Goal: Task Accomplishment & Management: Use online tool/utility

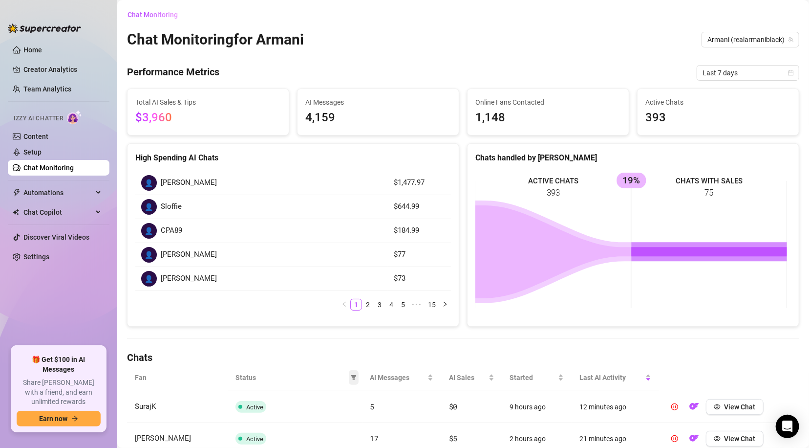
click at [351, 374] on icon "filter" at bounding box center [354, 377] width 6 height 6
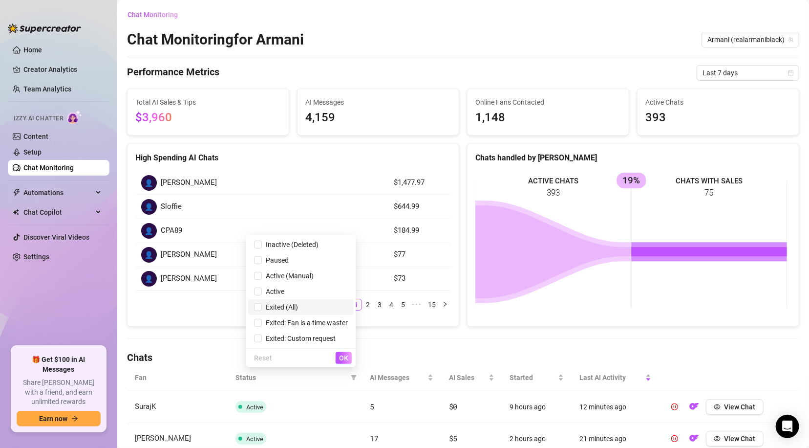
click at [276, 306] on span "Exited (All)" at bounding box center [280, 307] width 36 height 8
click at [344, 356] on span "OK" at bounding box center [343, 358] width 9 height 8
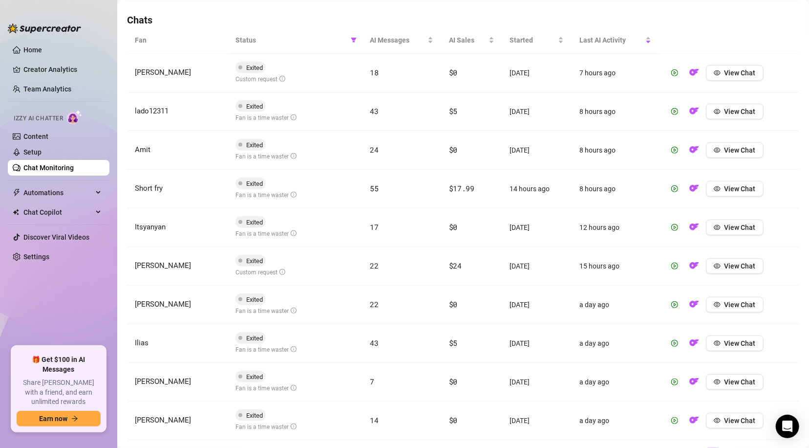
scroll to position [379, 0]
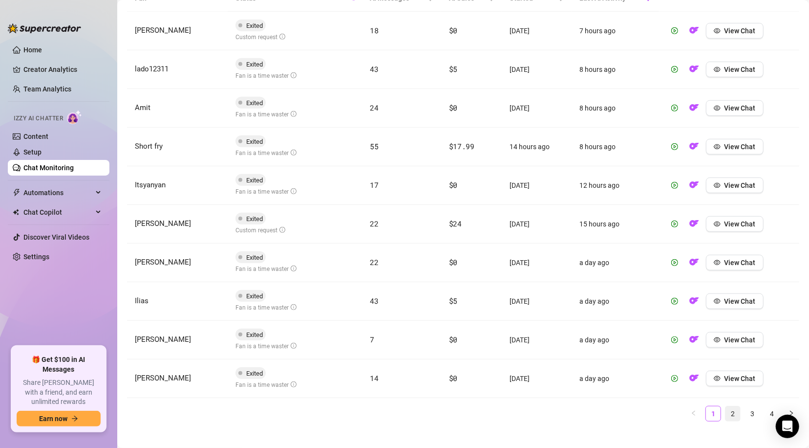
click at [726, 415] on link "2" at bounding box center [733, 413] width 15 height 15
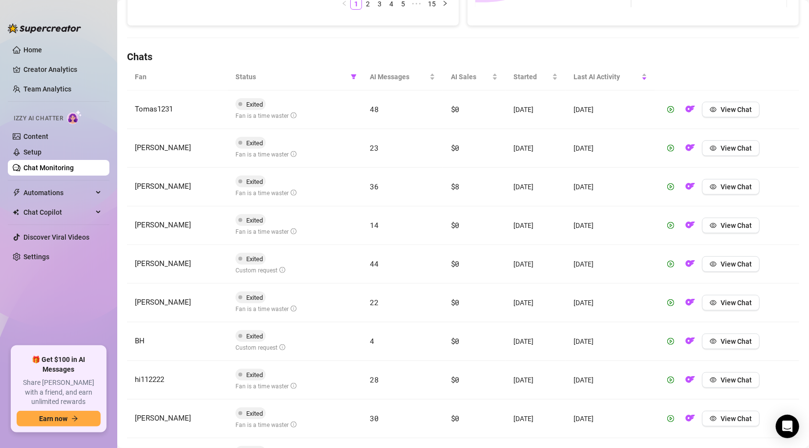
scroll to position [0, 0]
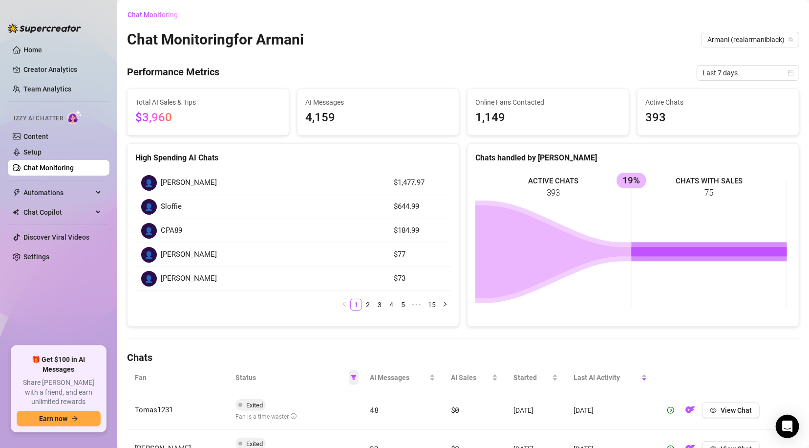
click at [351, 375] on icon "filter" at bounding box center [353, 377] width 5 height 5
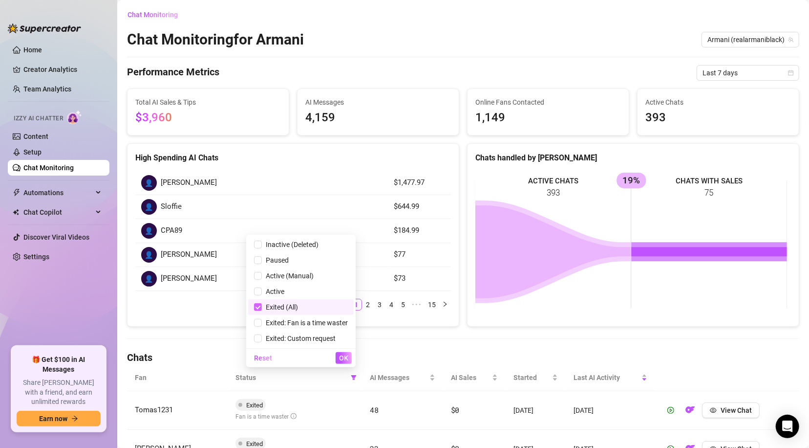
click at [258, 303] on input "checkbox" at bounding box center [258, 307] width 8 height 8
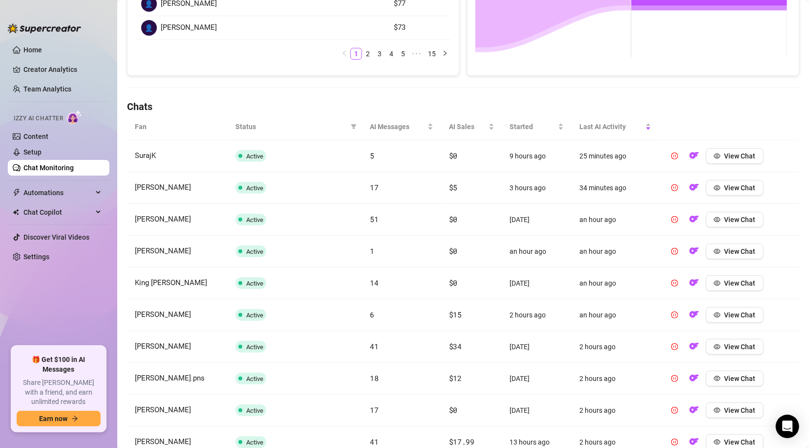
scroll to position [278, 0]
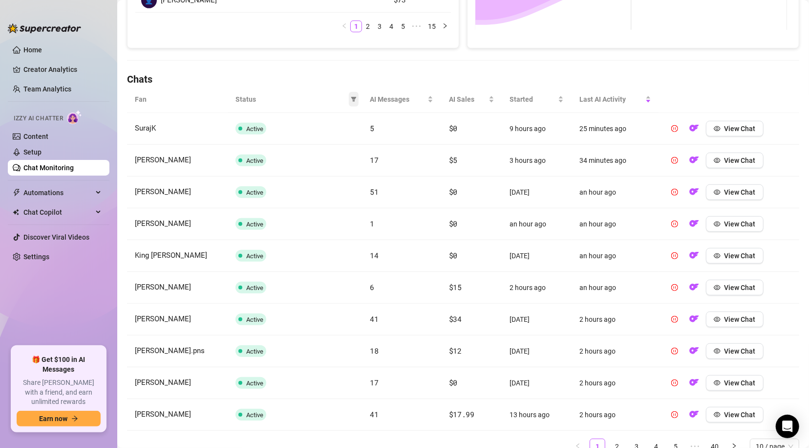
click at [351, 98] on icon "filter" at bounding box center [354, 99] width 6 height 6
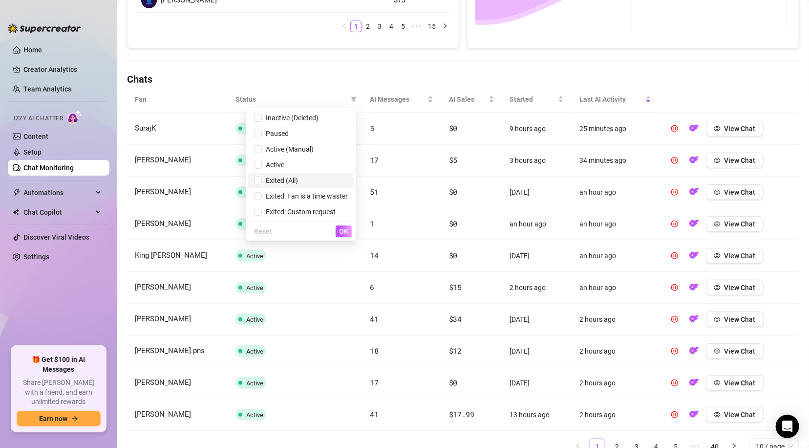
click at [284, 179] on span "Exited (All)" at bounding box center [280, 180] width 36 height 8
checkbox input "true"
click at [343, 232] on span "OK" at bounding box center [343, 231] width 9 height 8
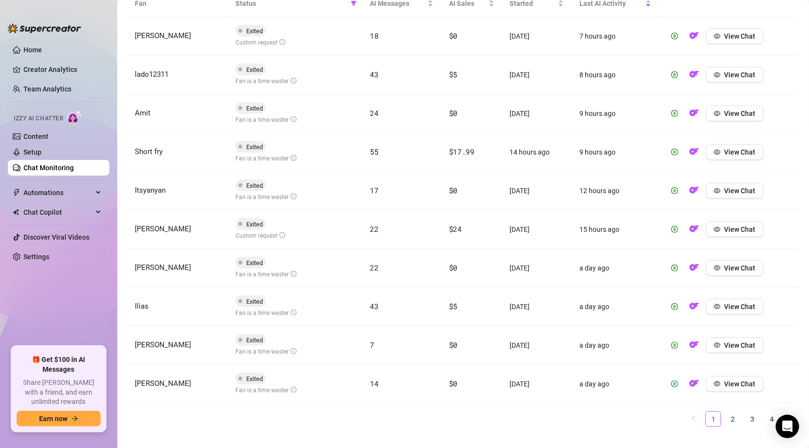
scroll to position [389, 0]
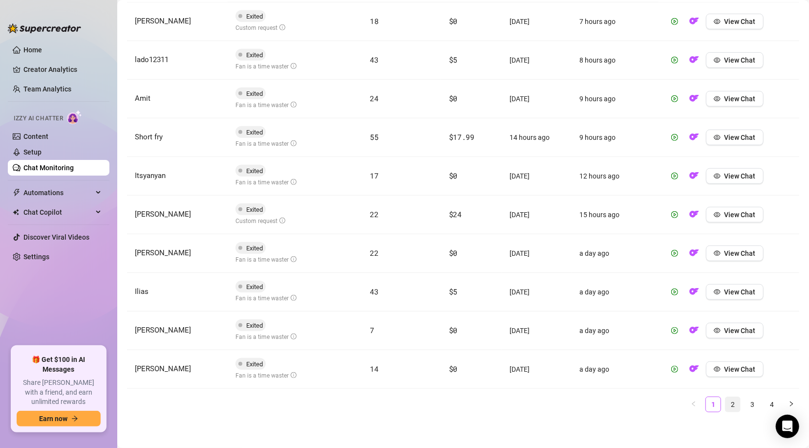
click at [726, 405] on link "2" at bounding box center [733, 404] width 15 height 15
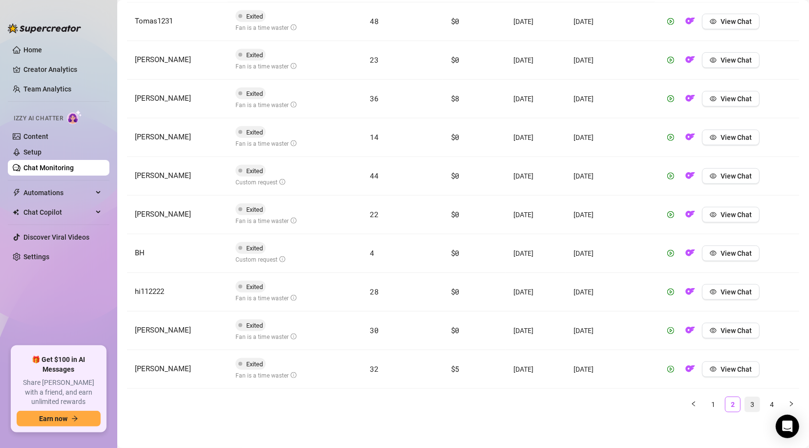
click at [747, 404] on link "3" at bounding box center [752, 404] width 15 height 15
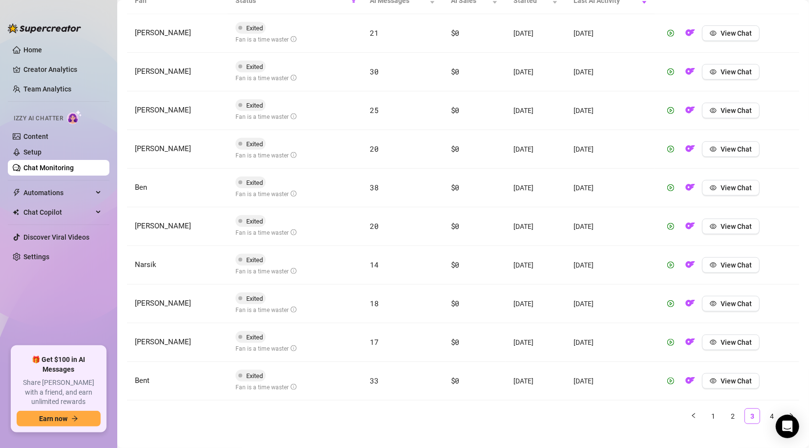
scroll to position [378, 0]
click at [728, 411] on link "2" at bounding box center [733, 415] width 15 height 15
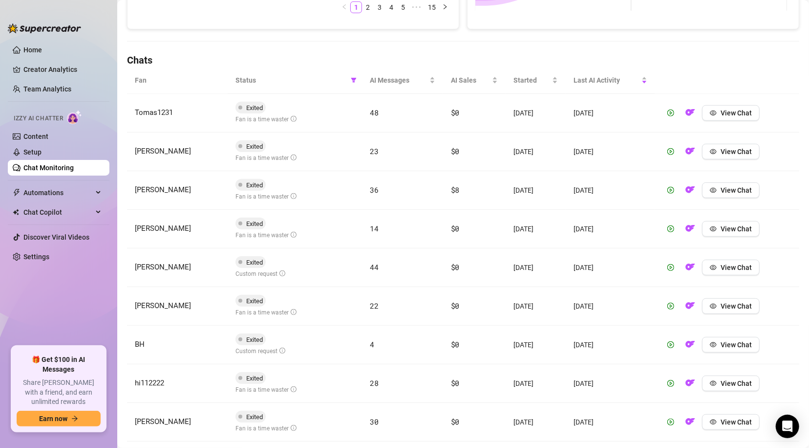
scroll to position [389, 0]
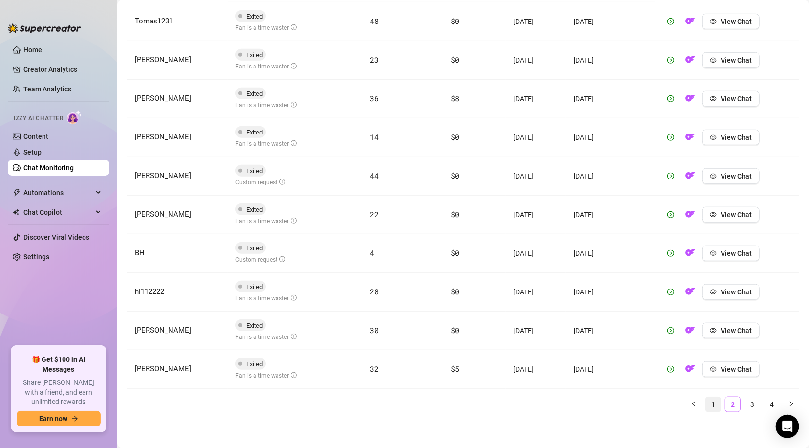
click at [708, 402] on link "1" at bounding box center [713, 404] width 15 height 15
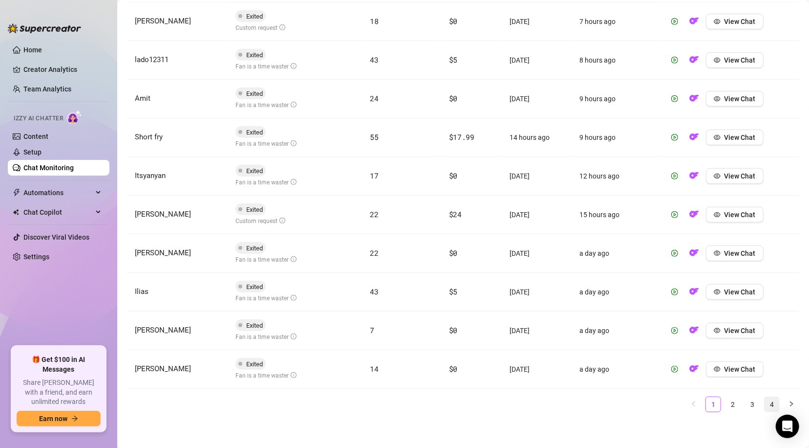
click at [765, 403] on link "4" at bounding box center [772, 404] width 15 height 15
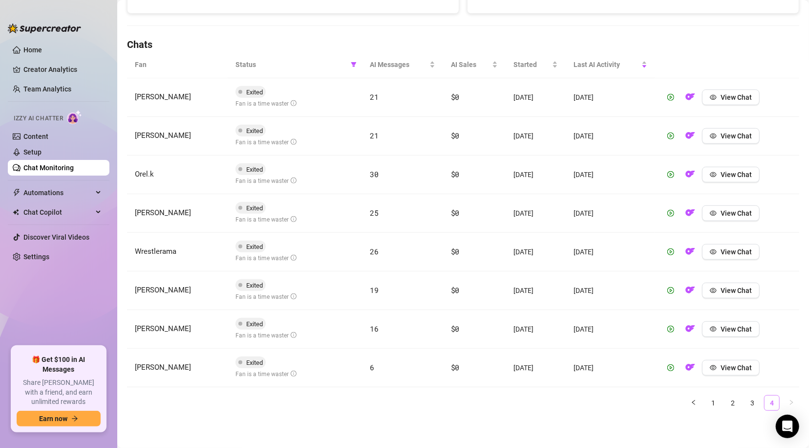
scroll to position [311, 0]
click at [723, 215] on span "View Chat" at bounding box center [736, 215] width 31 height 8
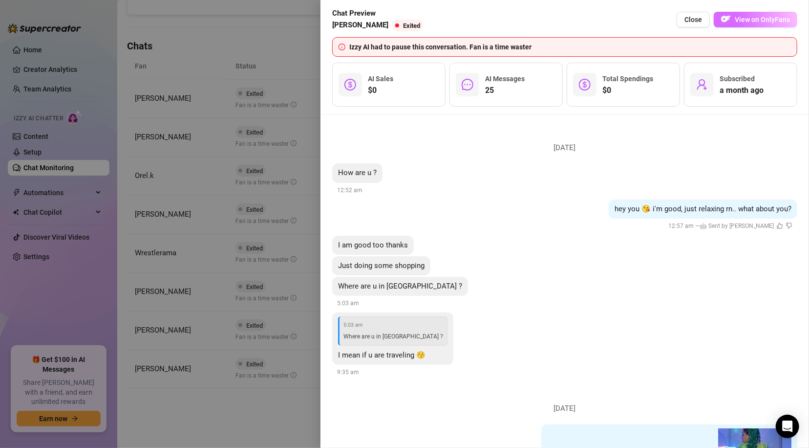
click at [747, 20] on span "View on OnlyFans" at bounding box center [762, 20] width 55 height 8
